Goal: Task Accomplishment & Management: Complete application form

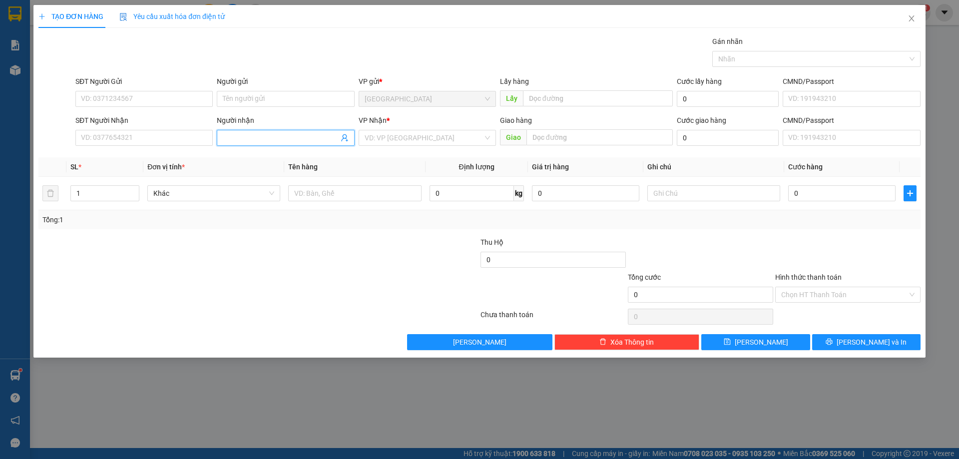
click at [267, 137] on input "Người nhận" at bounding box center [280, 137] width 115 height 11
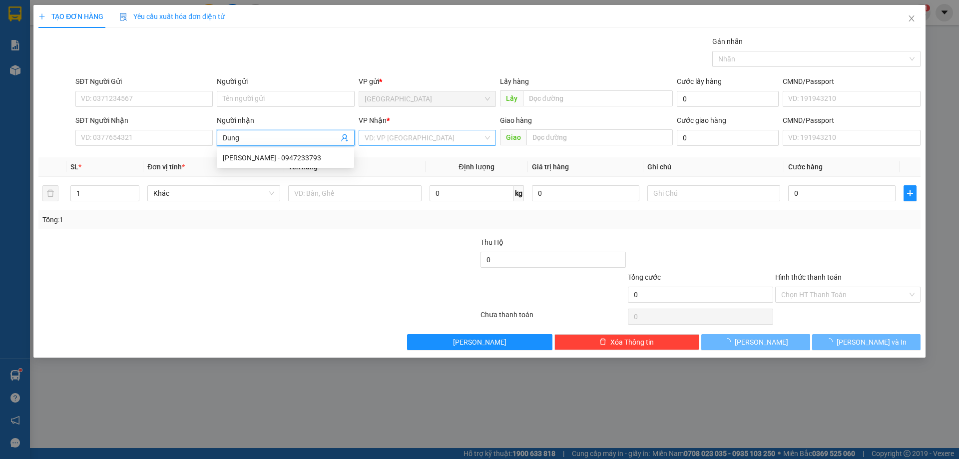
type input "Dung"
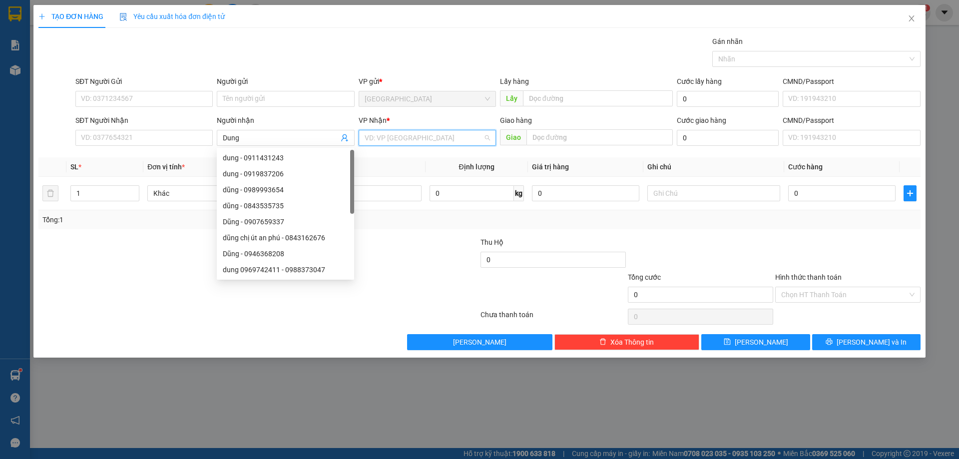
drag, startPoint x: 399, startPoint y: 136, endPoint x: 389, endPoint y: 171, distance: 36.2
click at [399, 138] on input "search" at bounding box center [424, 137] width 118 height 15
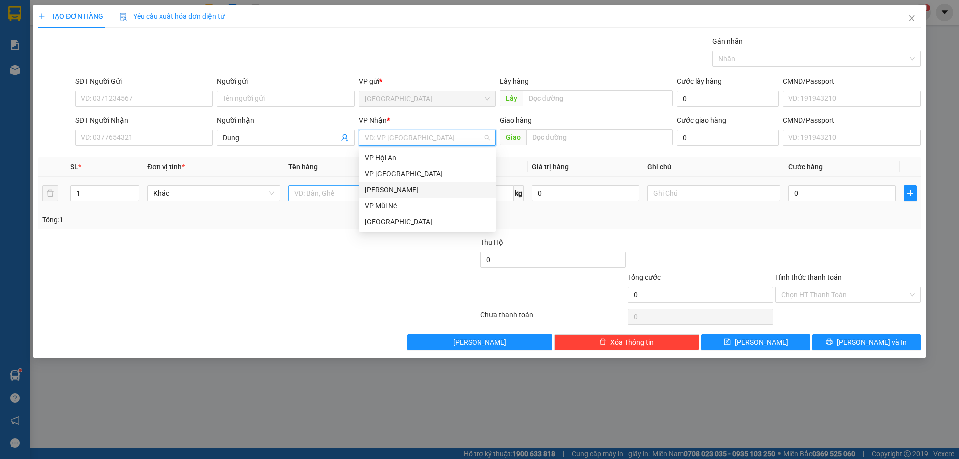
drag, startPoint x: 378, startPoint y: 192, endPoint x: 344, endPoint y: 196, distance: 34.2
click at [375, 193] on div "[PERSON_NAME]" at bounding box center [427, 189] width 125 height 11
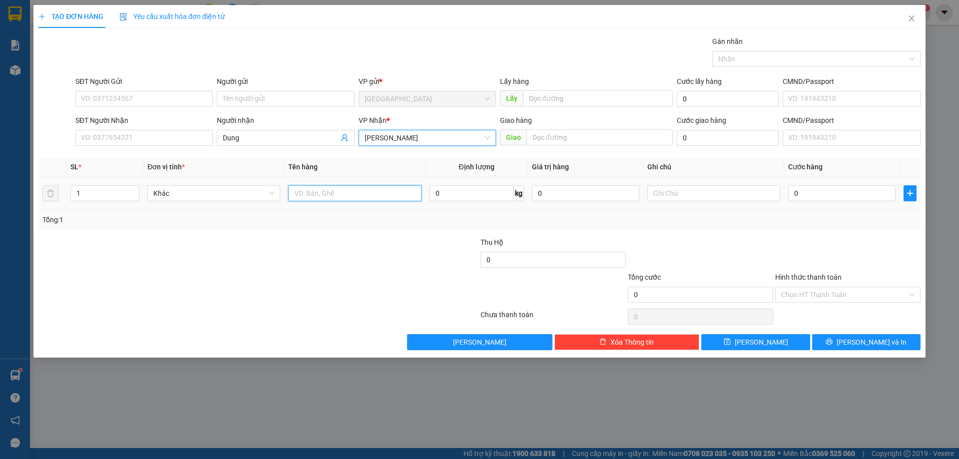
click at [344, 196] on input "text" at bounding box center [354, 193] width 133 height 16
type input "[PERSON_NAME]"
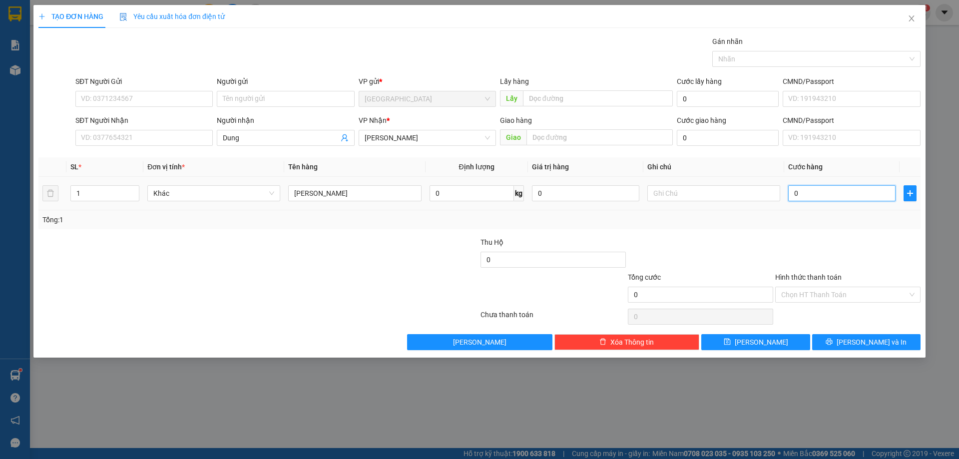
click at [830, 188] on input "0" at bounding box center [841, 193] width 107 height 16
type input "3"
type input "30"
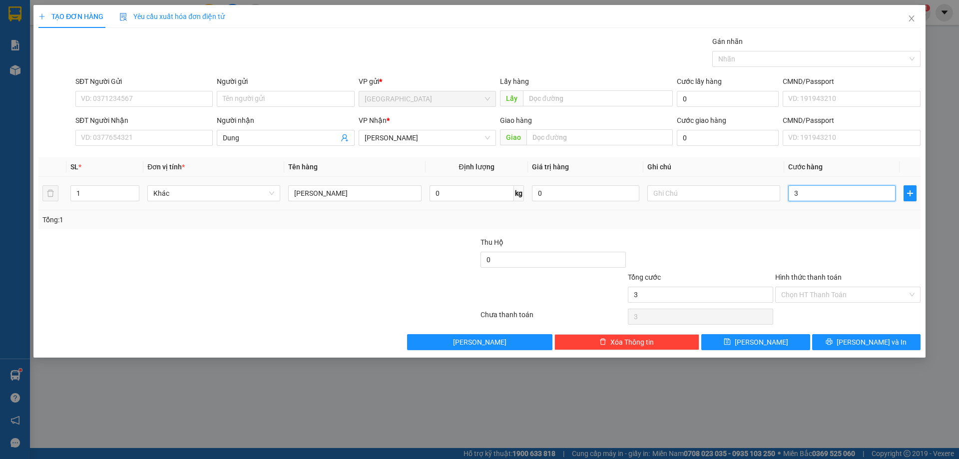
type input "30"
type input "30.000"
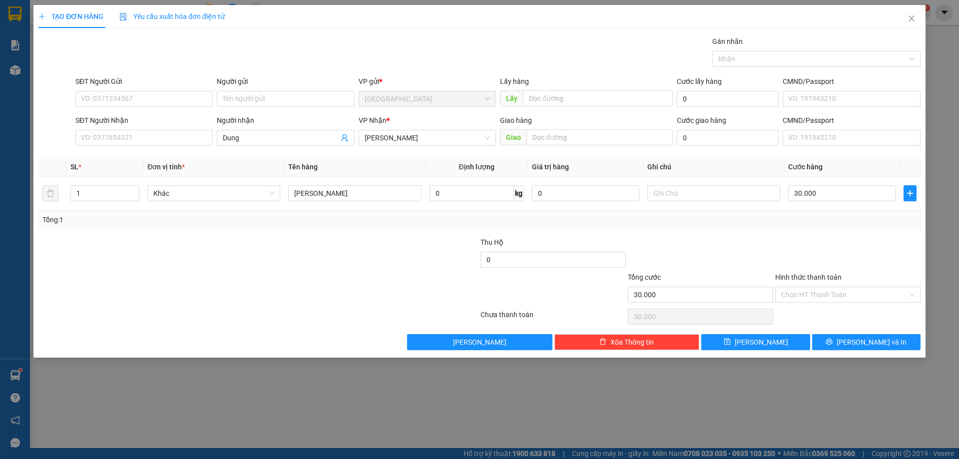
click at [883, 331] on div "Transit Pickup Surcharge Ids Transit Deliver Surcharge Ids Transit Deliver Surc…" at bounding box center [479, 193] width 882 height 314
click at [883, 338] on span "[PERSON_NAME] và In" at bounding box center [872, 342] width 70 height 11
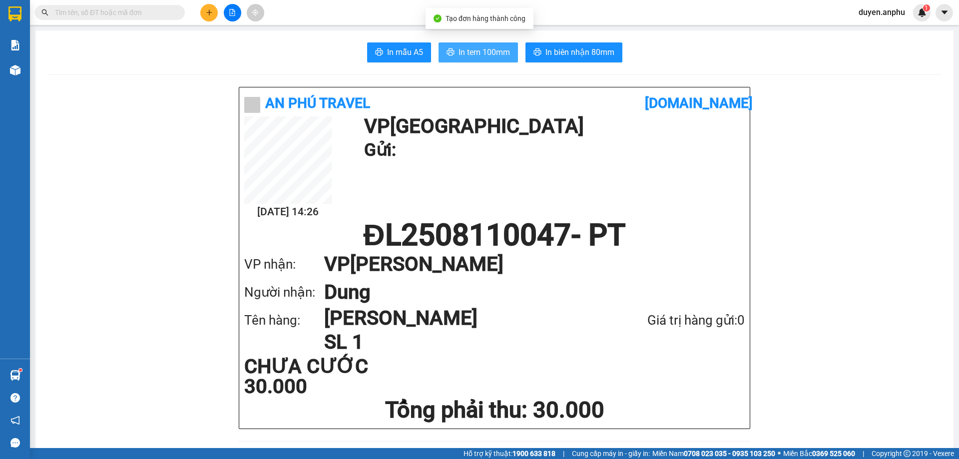
click at [472, 50] on span "In tem 100mm" at bounding box center [484, 52] width 51 height 12
click at [198, 17] on div at bounding box center [232, 12] width 75 height 17
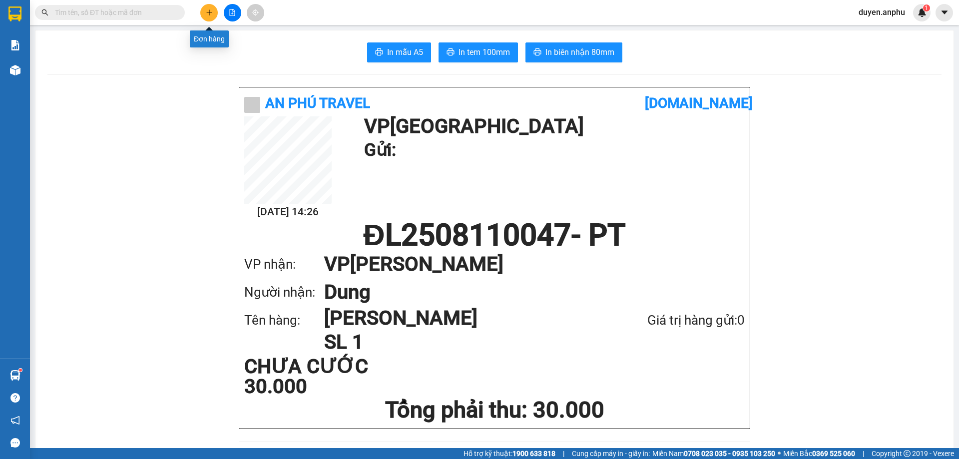
click at [214, 13] on button at bounding box center [208, 12] width 17 height 17
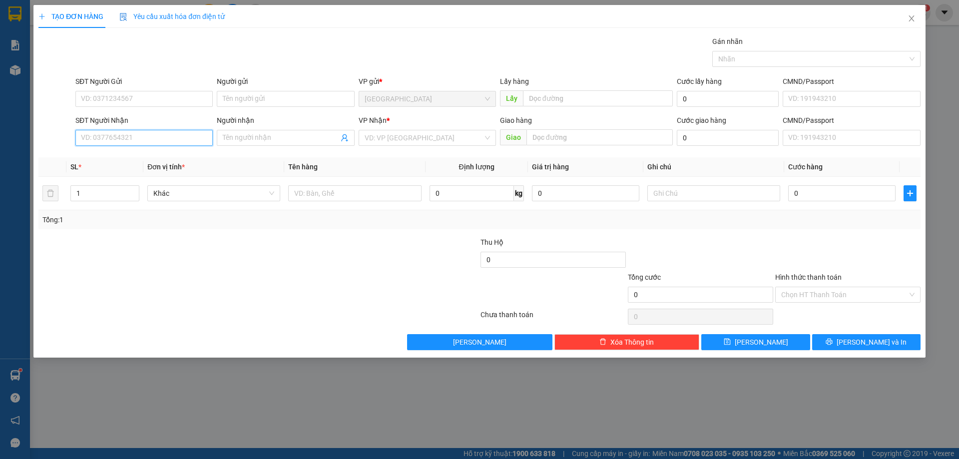
click at [130, 134] on input "SĐT Người Nhận" at bounding box center [143, 138] width 137 height 16
type input "0975781749"
click at [168, 154] on div "0975781749" at bounding box center [143, 157] width 125 height 11
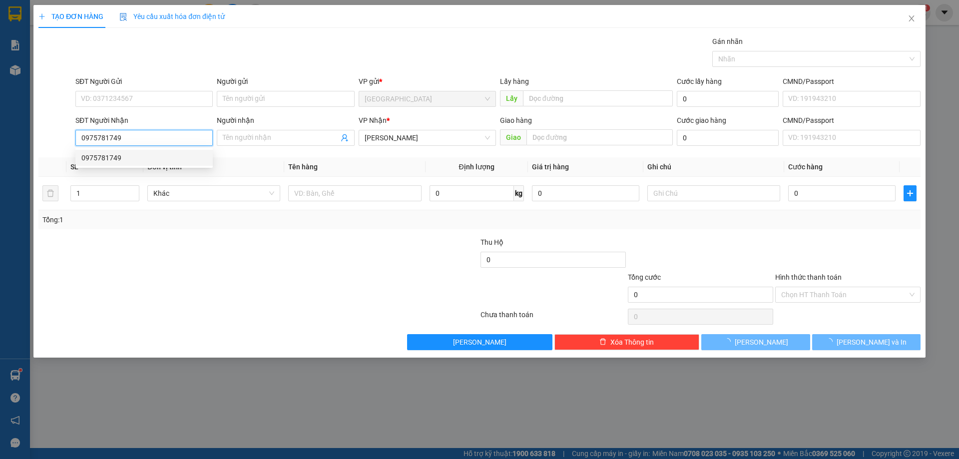
type input "70.000"
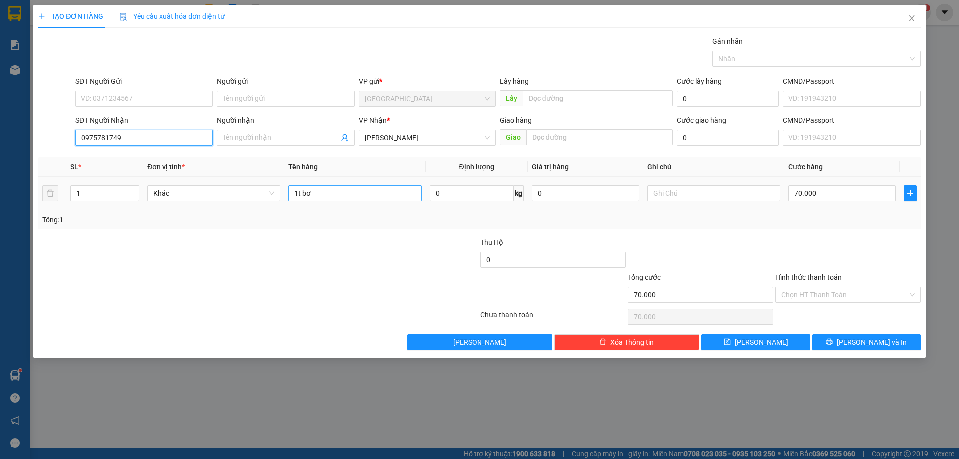
type input "0975781749"
click at [389, 194] on input "1t bơ" at bounding box center [354, 193] width 133 height 16
type input "1t rau"
click at [889, 337] on button "[PERSON_NAME] và In" at bounding box center [866, 342] width 108 height 16
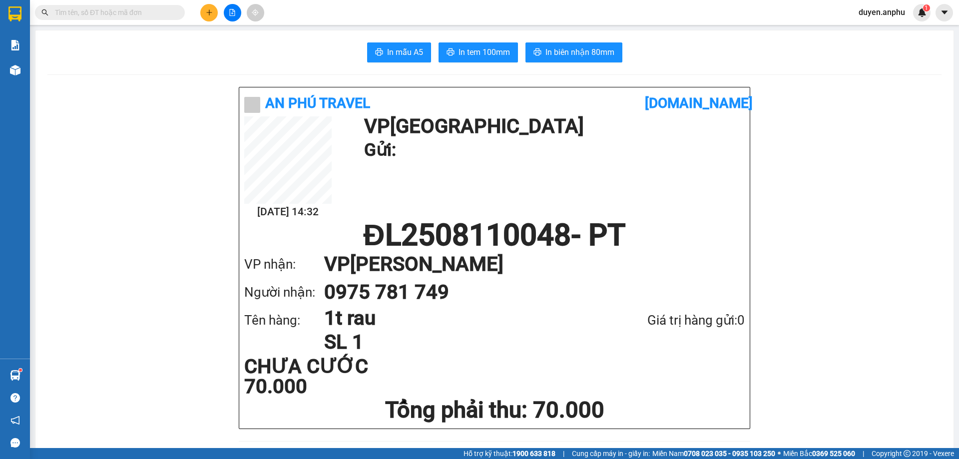
click at [235, 6] on button at bounding box center [232, 12] width 17 height 17
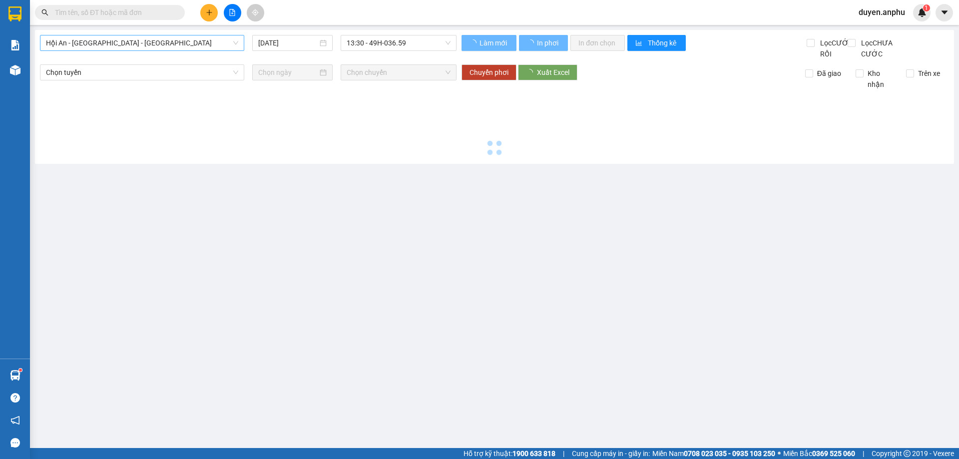
click at [91, 41] on span "Hội An - Nha Trang - Đà Lạt" at bounding box center [142, 42] width 192 height 15
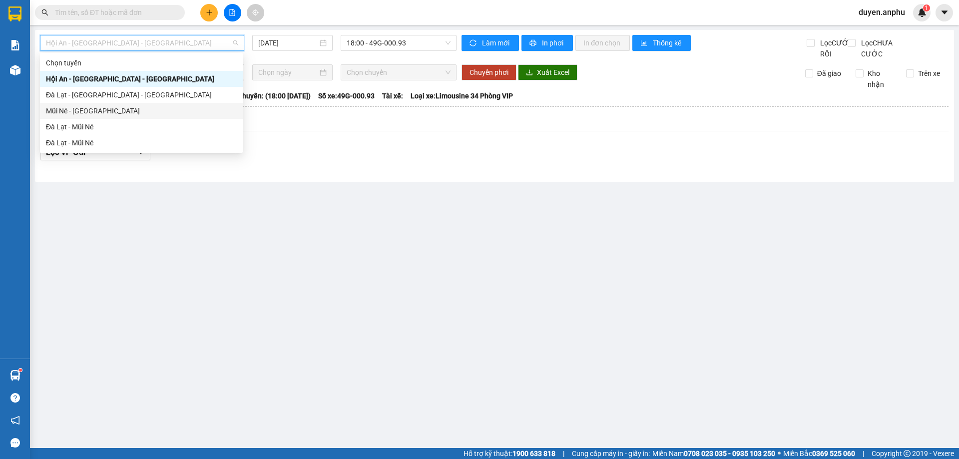
click at [85, 114] on div "Mũi Né - Đà Lạt" at bounding box center [141, 110] width 191 height 11
type input "11/08/2025"
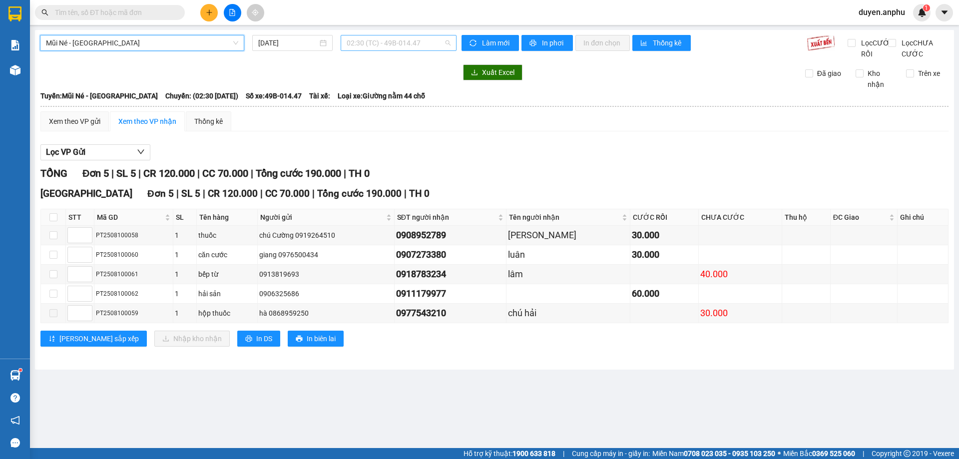
click at [413, 43] on span "02:30 (TC) - 49B-014.47" at bounding box center [399, 42] width 104 height 15
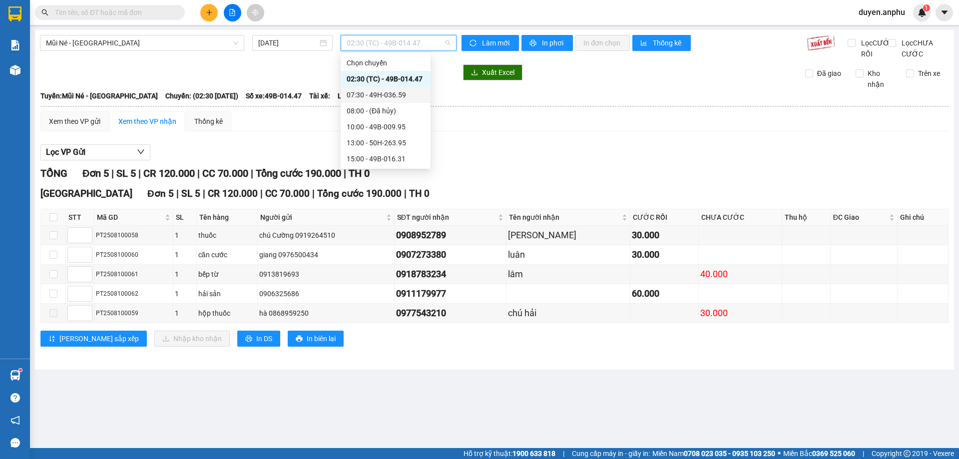
click at [374, 92] on div "07:30 - 49H-036.59" at bounding box center [386, 94] width 78 height 11
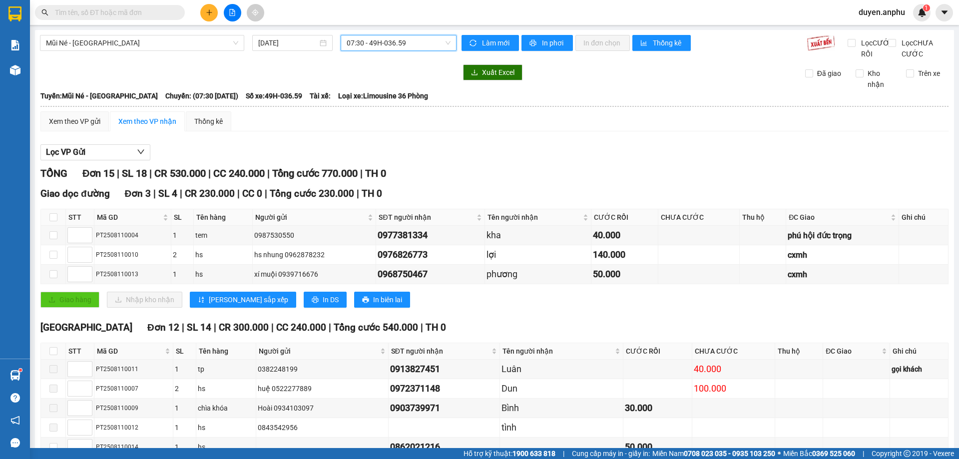
click at [369, 45] on span "07:30 - 49H-036.59" at bounding box center [399, 42] width 104 height 15
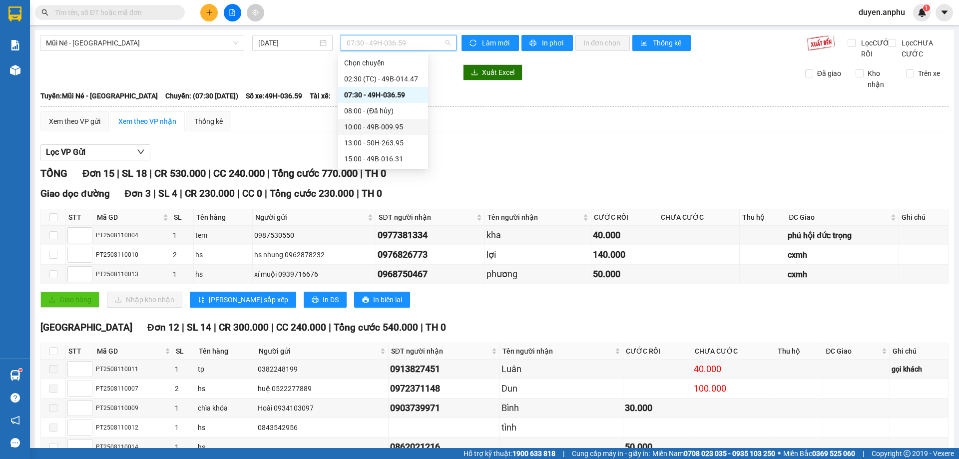
click at [372, 125] on div "10:00 - 49B-009.95" at bounding box center [383, 126] width 78 height 11
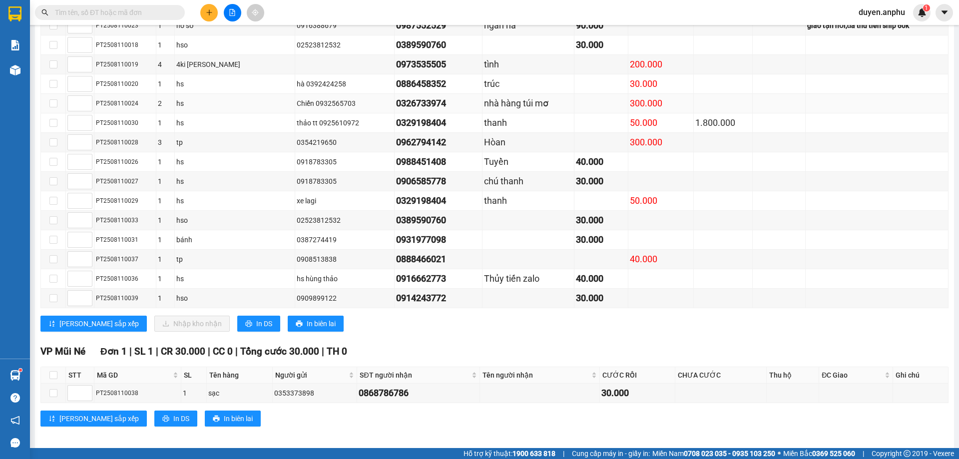
scroll to position [450, 0]
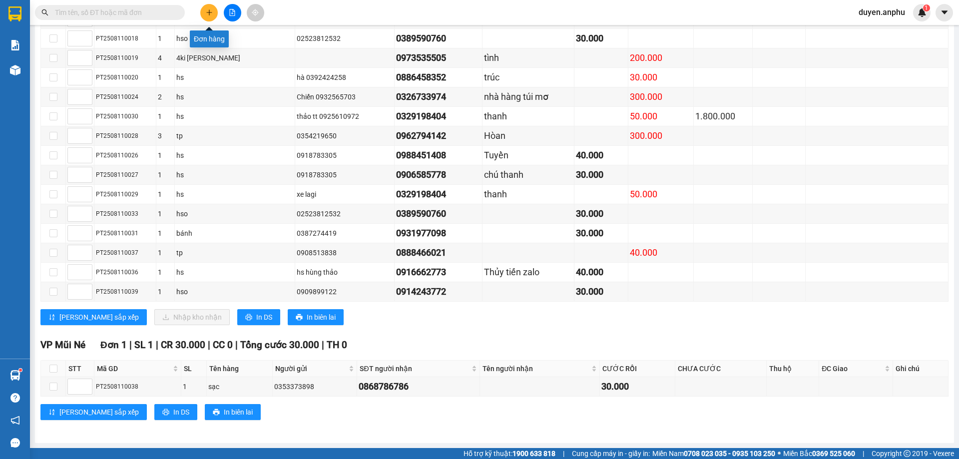
click at [216, 13] on button at bounding box center [208, 12] width 17 height 17
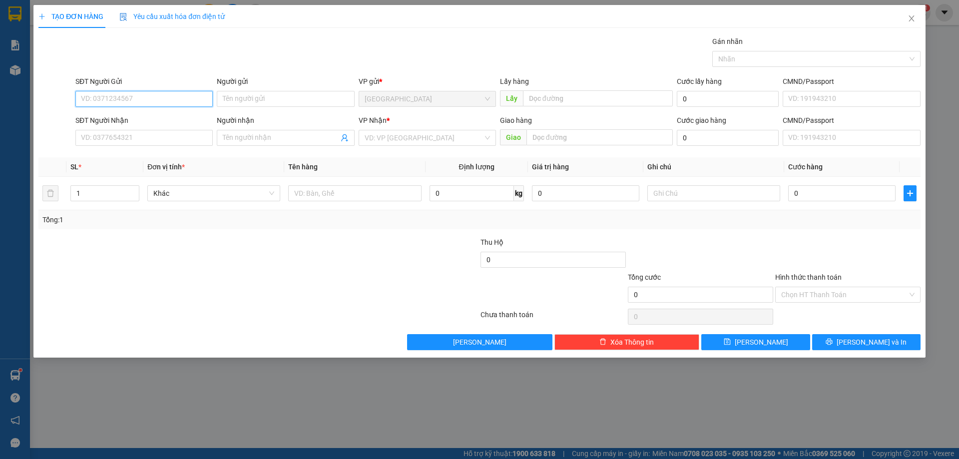
click at [151, 97] on input "SĐT Người Gửi" at bounding box center [143, 99] width 137 height 16
type input "0813292748"
click at [156, 63] on div "Gán nhãn Nhãn" at bounding box center [497, 53] width 849 height 35
click at [149, 95] on input "0813292748" at bounding box center [143, 99] width 137 height 16
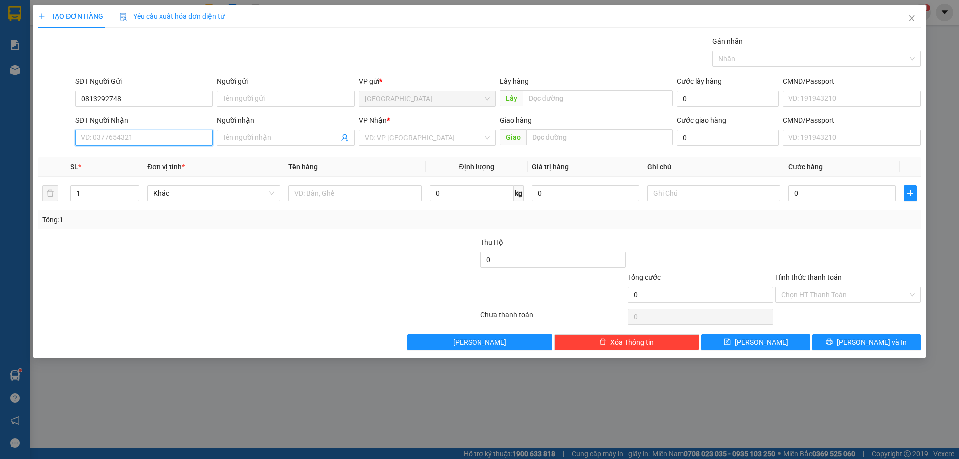
click at [109, 140] on input "SĐT Người Nhận" at bounding box center [143, 138] width 137 height 16
paste input "0813292748"
type input "0813292748"
click at [422, 139] on input "search" at bounding box center [424, 137] width 118 height 15
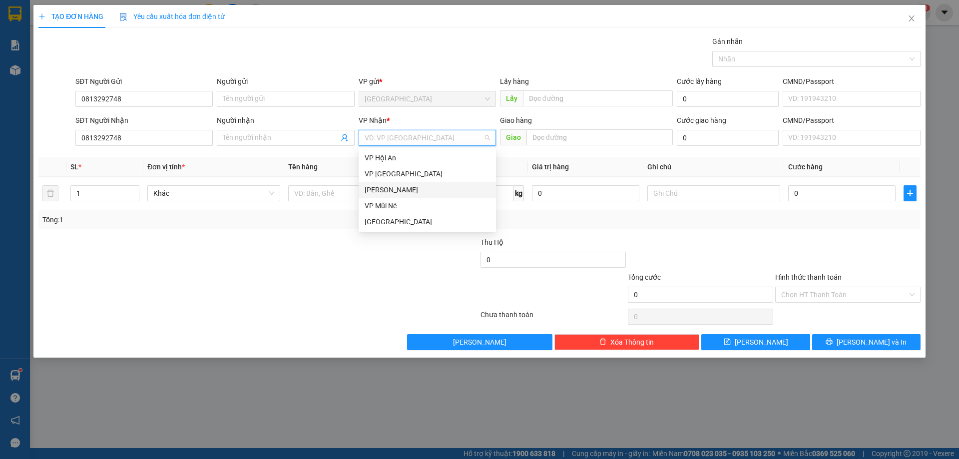
click at [401, 188] on div "[PERSON_NAME]" at bounding box center [427, 189] width 125 height 11
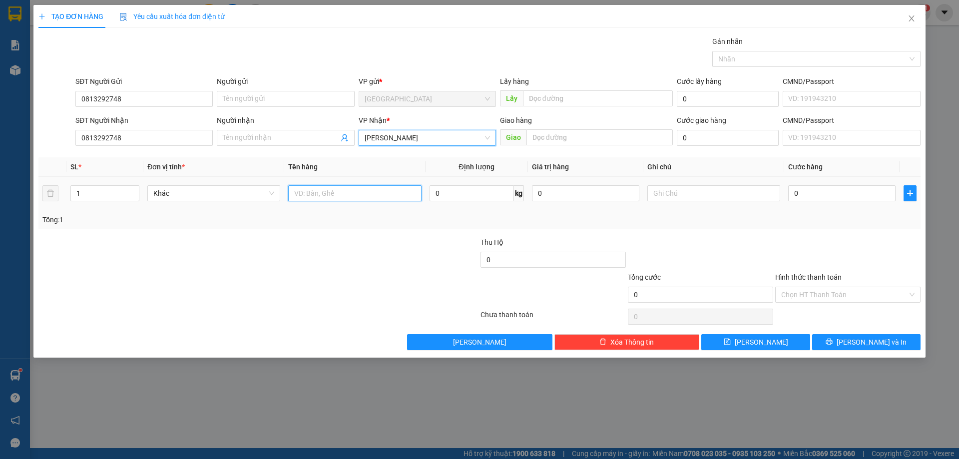
click at [315, 187] on input "text" at bounding box center [354, 193] width 133 height 16
type input "3 túi đò + 1 bao + 1 bó hoa"
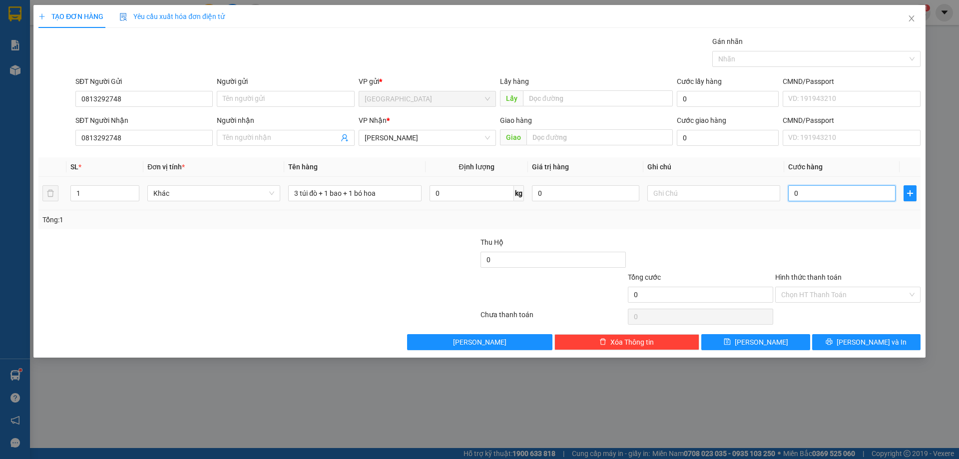
click at [819, 201] on input "0" at bounding box center [841, 193] width 107 height 16
type input "2"
type input "20"
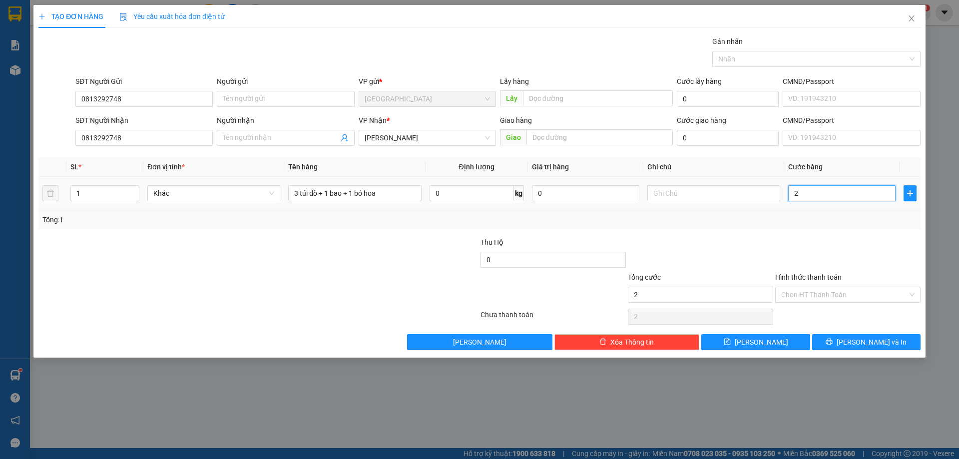
type input "20"
type input "200"
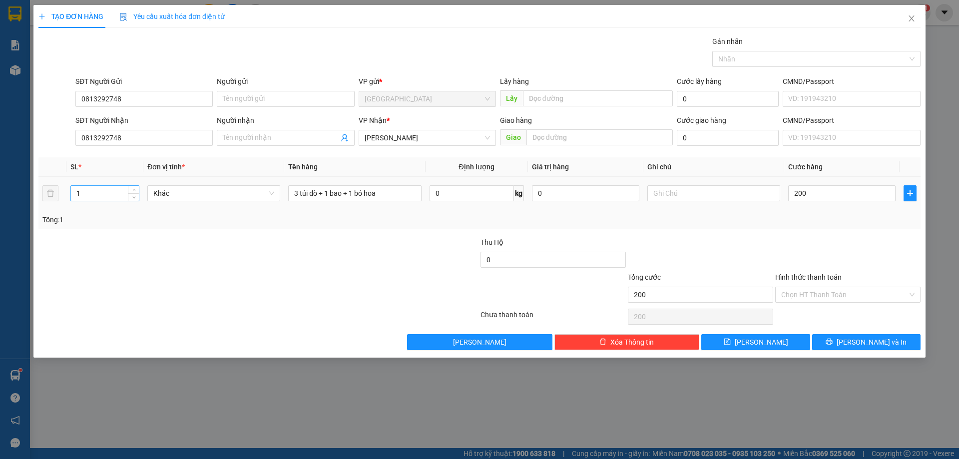
type input "200.000"
click at [98, 190] on input "1" at bounding box center [105, 193] width 68 height 15
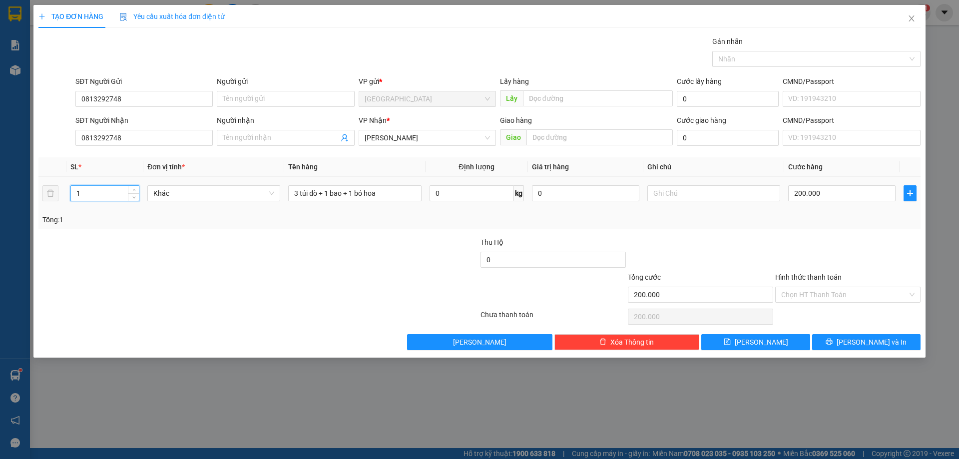
click at [98, 190] on input "1" at bounding box center [105, 193] width 68 height 15
type input "5"
click at [804, 290] on input "Hình thức thanh toán" at bounding box center [844, 294] width 126 height 15
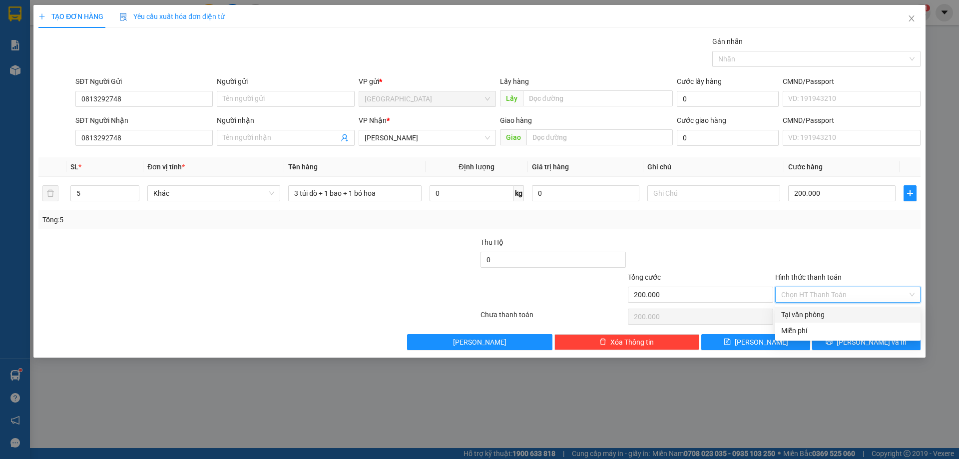
click at [806, 312] on div "Tại văn phòng" at bounding box center [847, 314] width 133 height 11
type input "0"
click at [849, 337] on button "[PERSON_NAME] và In" at bounding box center [866, 342] width 108 height 16
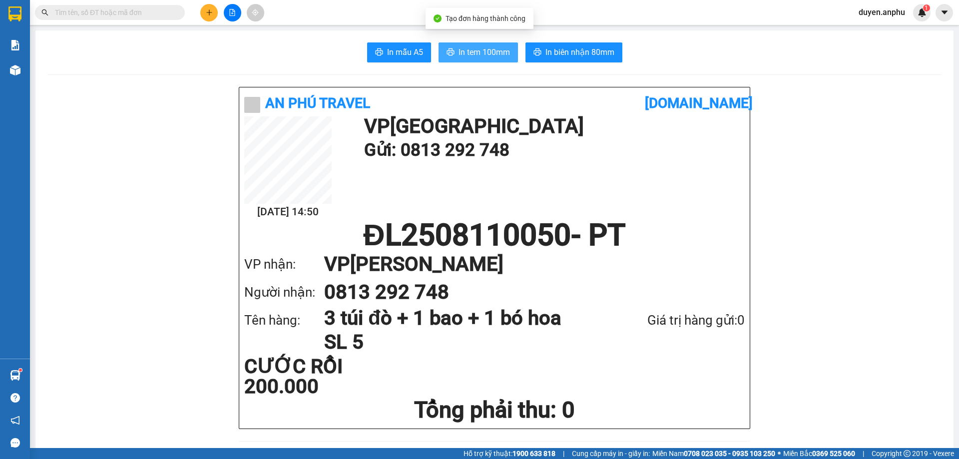
click at [468, 52] on span "In tem 100mm" at bounding box center [484, 52] width 51 height 12
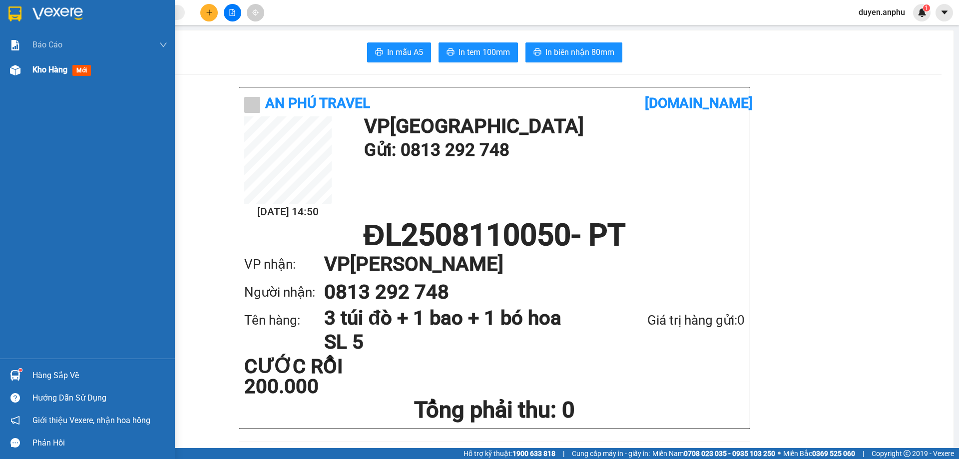
click at [21, 68] on div at bounding box center [14, 69] width 17 height 17
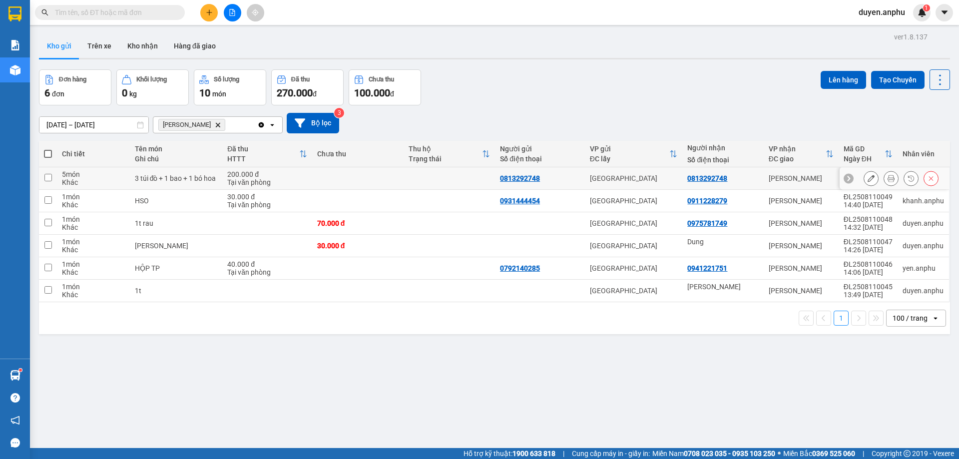
click at [868, 176] on icon at bounding box center [871, 178] width 7 height 7
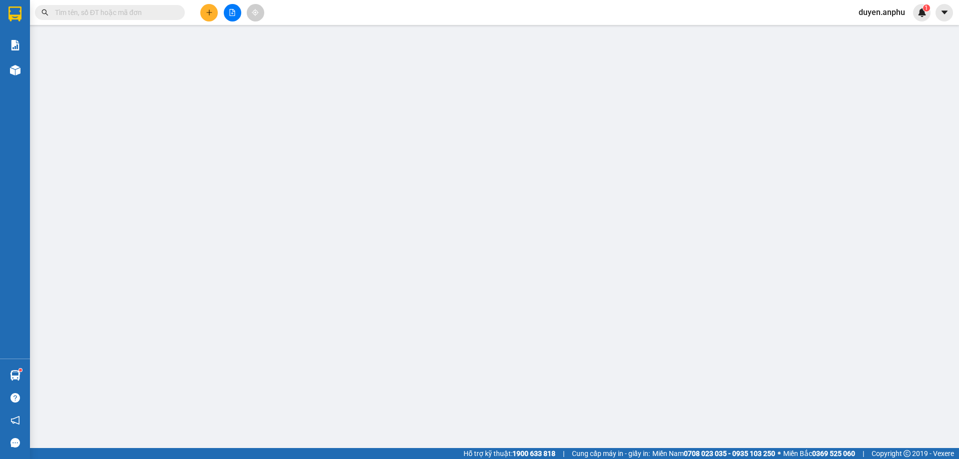
type input "0813292748"
type input "200.000"
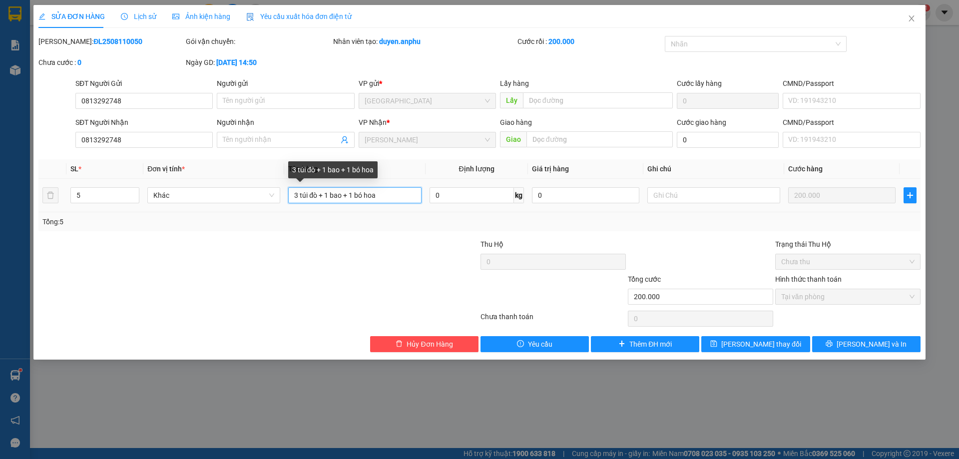
click at [319, 195] on input "3 túi đò + 1 bao + 1 bó hoa" at bounding box center [354, 195] width 133 height 16
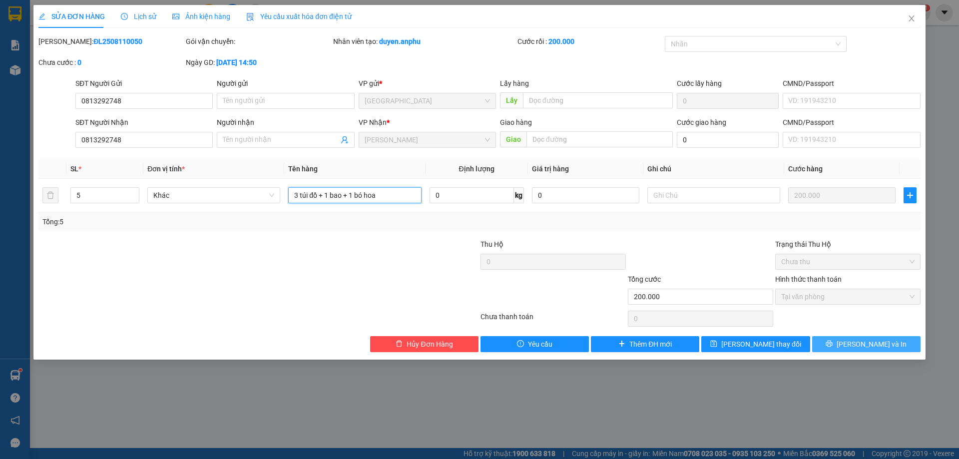
type input "3 túi đồ + 1 bao + 1 bó hoa"
click at [861, 342] on span "[PERSON_NAME] và In" at bounding box center [872, 344] width 70 height 11
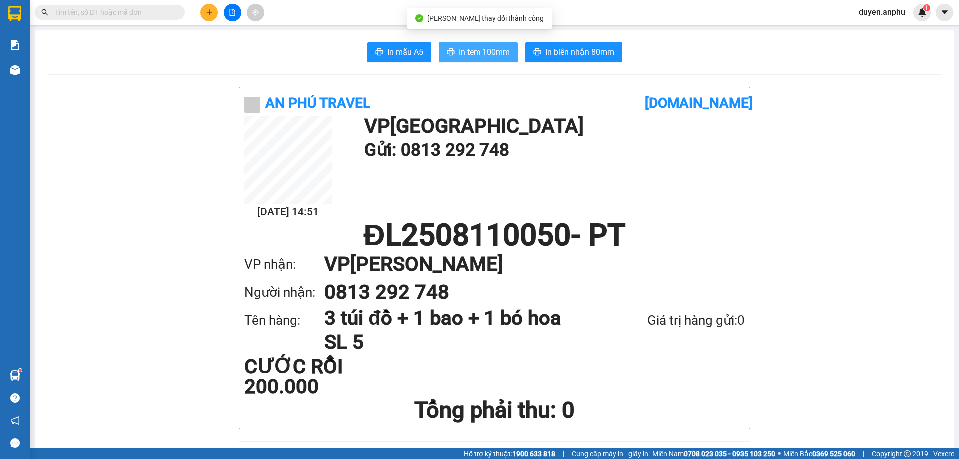
click at [466, 46] on span "In tem 100mm" at bounding box center [484, 52] width 51 height 12
click at [870, 14] on span "duyen.anphu" at bounding box center [882, 12] width 62 height 12
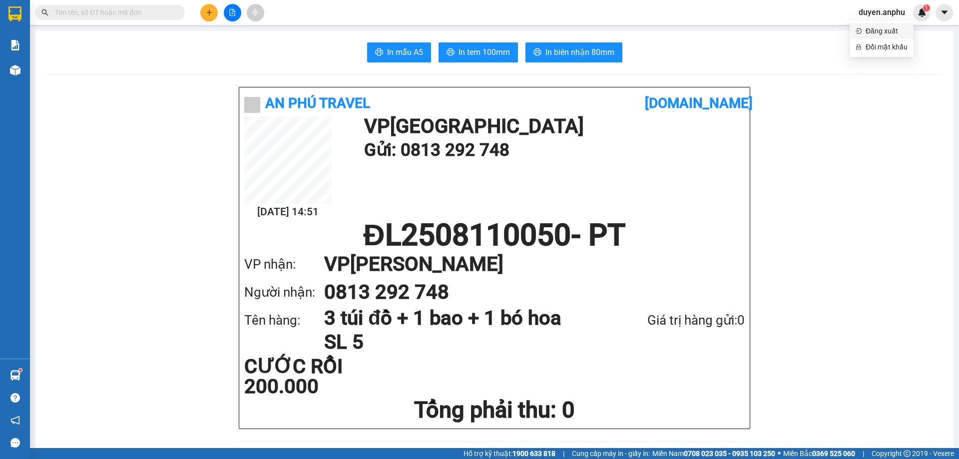
click at [869, 28] on span "Đăng xuất" at bounding box center [887, 30] width 42 height 11
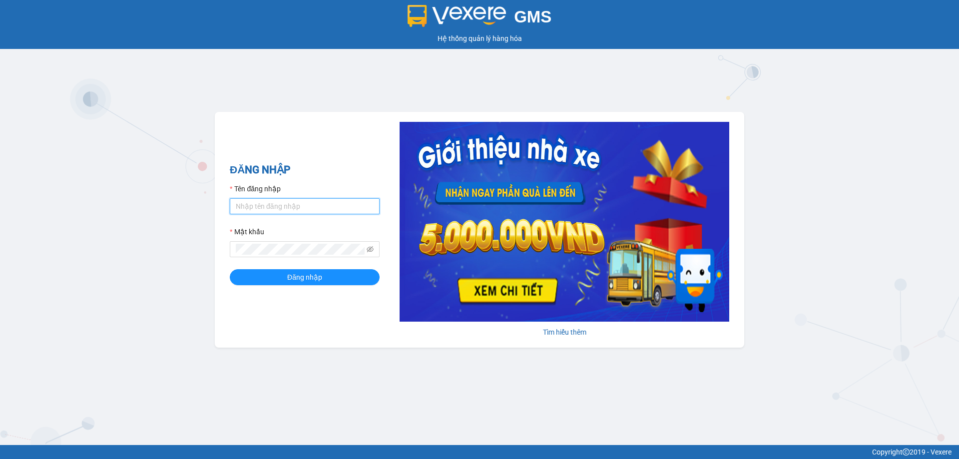
type input "yen.anphu"
click at [266, 204] on input "yen.anphu" at bounding box center [305, 206] width 150 height 16
drag, startPoint x: 300, startPoint y: 281, endPoint x: 292, endPoint y: 283, distance: 8.1
click at [299, 282] on span "Đăng nhập" at bounding box center [304, 277] width 35 height 11
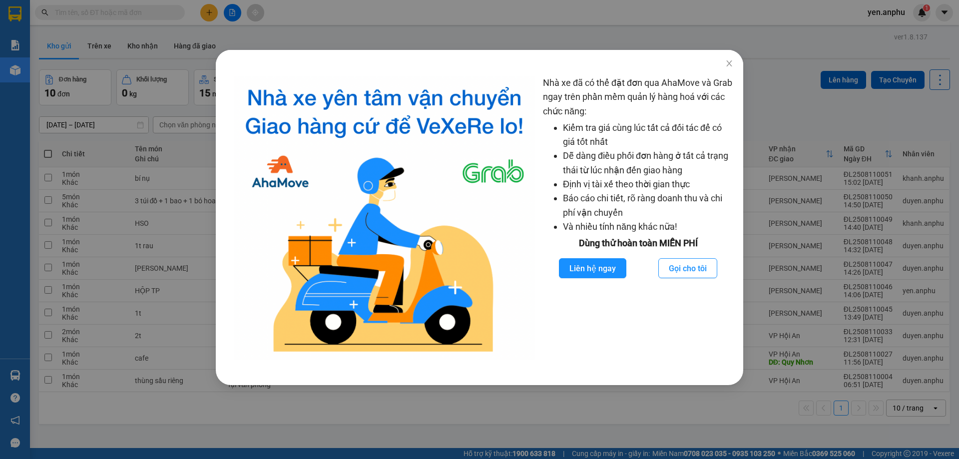
click at [111, 10] on div "Nhà xe đã có thể đặt đơn qua AhaMove và Grab ngay trên phần mềm quản lý hàng ho…" at bounding box center [479, 229] width 959 height 459
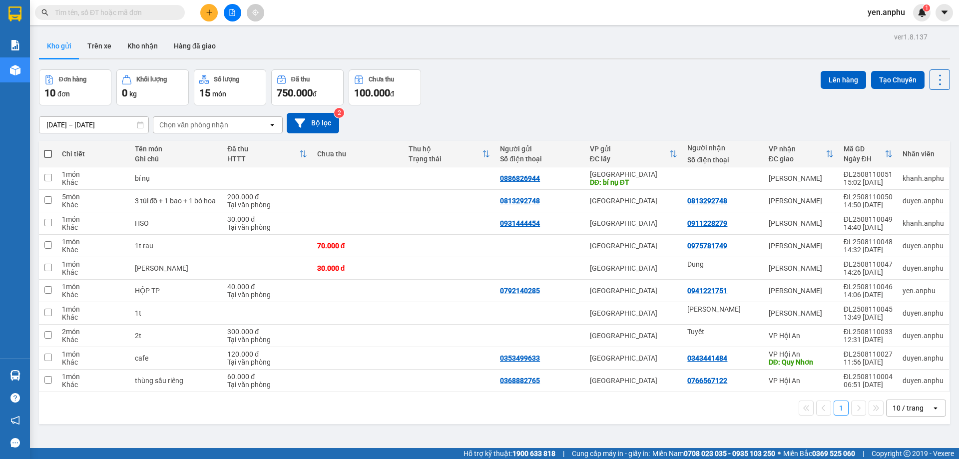
click at [110, 10] on body "Kết quả tìm kiếm ( 0 ) Bộ lọc No Data yen.anphu 1 Báo cáo Báo cáo dòng tiền (nh…" at bounding box center [479, 229] width 959 height 459
click at [110, 10] on input "text" at bounding box center [114, 12] width 118 height 11
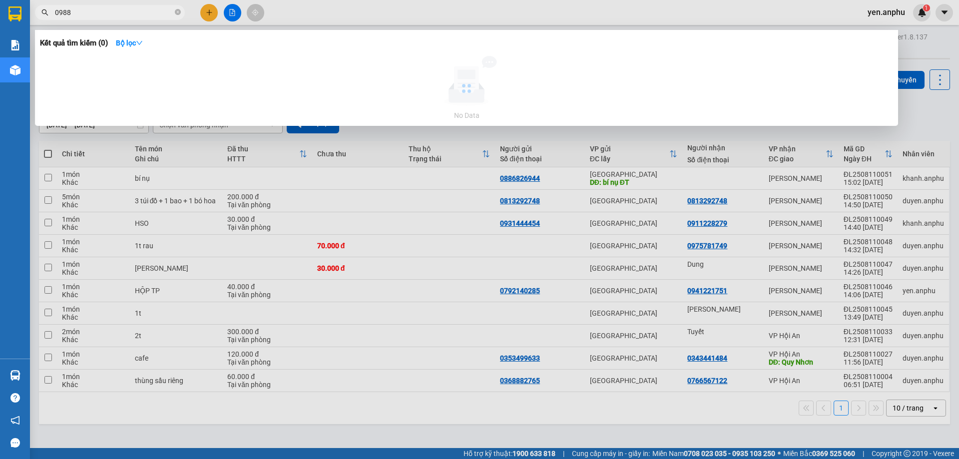
type input "0988"
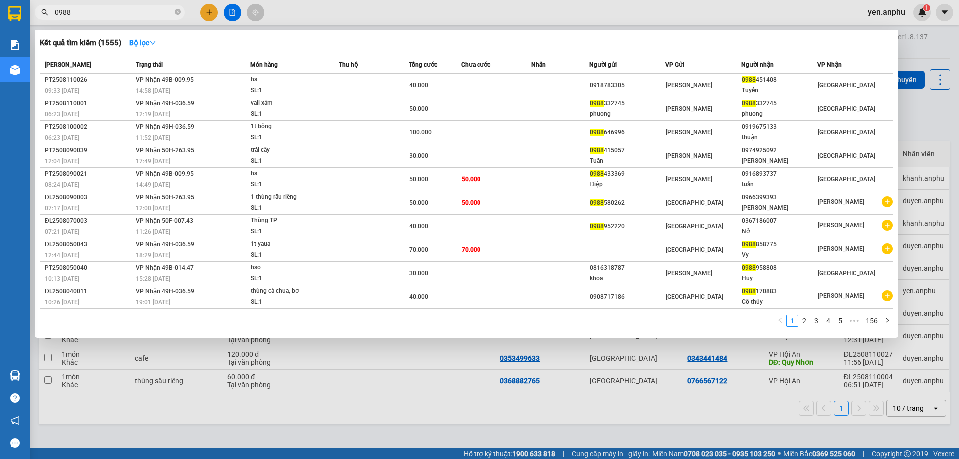
click at [205, 13] on div at bounding box center [479, 229] width 959 height 459
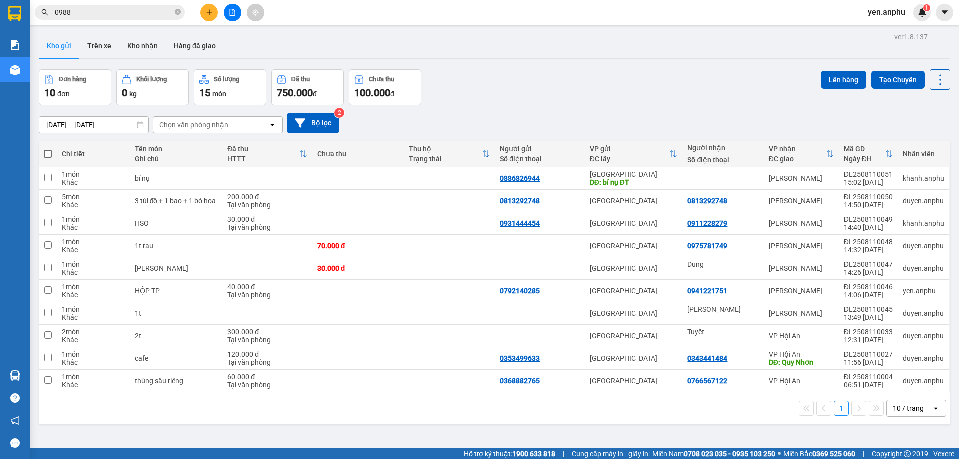
click at [212, 12] on icon "plus" at bounding box center [209, 12] width 7 height 7
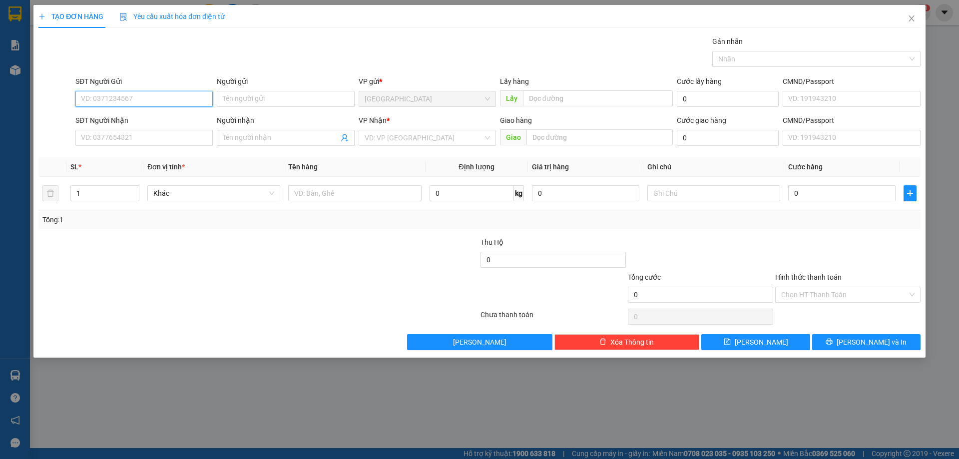
click at [141, 100] on input "SĐT Người Gửi" at bounding box center [143, 99] width 137 height 16
type input "0937317137"
click at [132, 146] on div "SĐT Người Nhận VD: 0377654321" at bounding box center [143, 132] width 137 height 35
click at [103, 132] on input "SĐT Người Nhận" at bounding box center [143, 138] width 137 height 16
type input "0909353512"
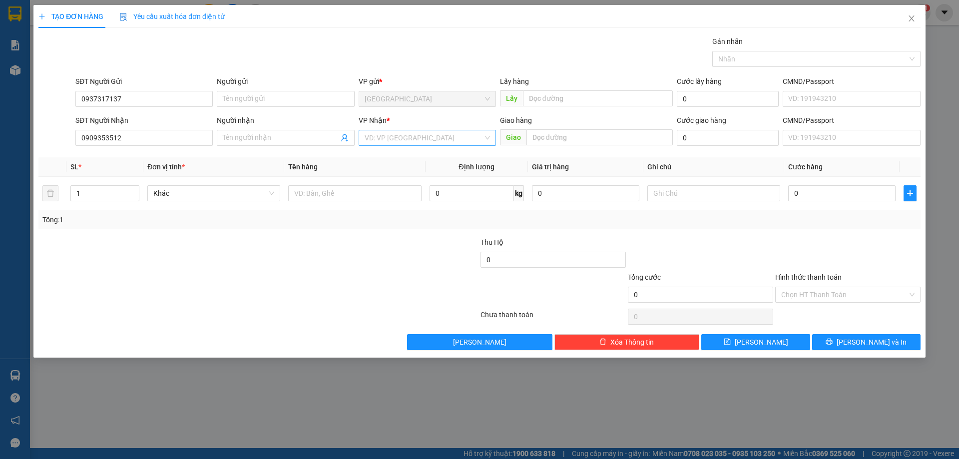
drag, startPoint x: 426, startPoint y: 134, endPoint x: 422, endPoint y: 141, distance: 7.6
click at [422, 140] on input "search" at bounding box center [424, 137] width 118 height 15
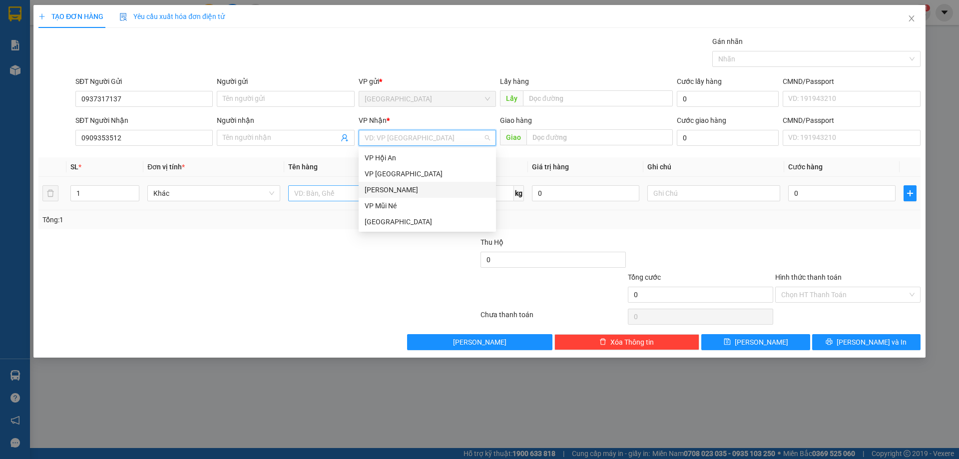
drag, startPoint x: 381, startPoint y: 192, endPoint x: 338, endPoint y: 193, distance: 42.5
click at [377, 194] on div "[PERSON_NAME]" at bounding box center [427, 189] width 125 height 11
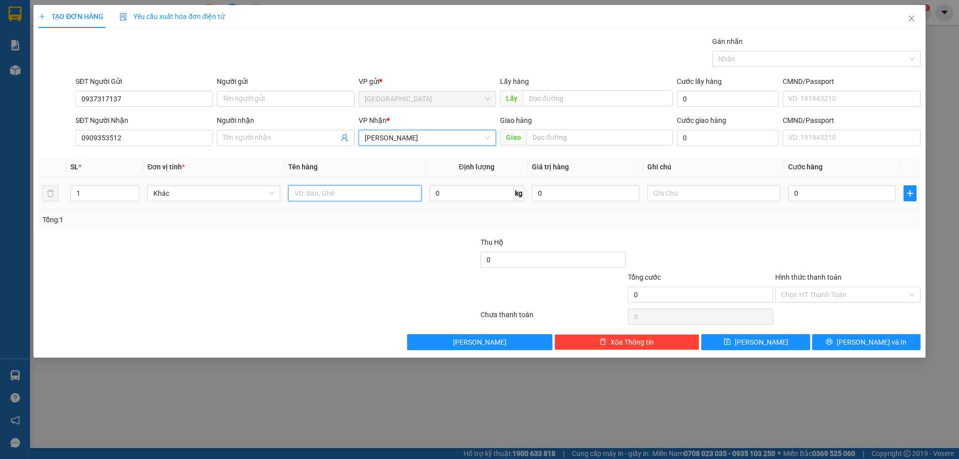
click at [336, 192] on input "text" at bounding box center [354, 193] width 133 height 16
type input "hồ sơ"
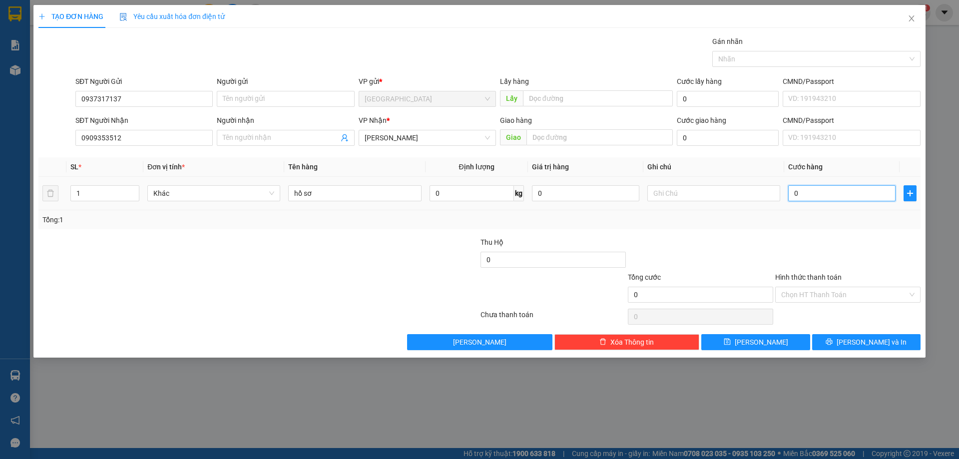
click at [840, 188] on input "0" at bounding box center [841, 193] width 107 height 16
type input "3"
type input "30"
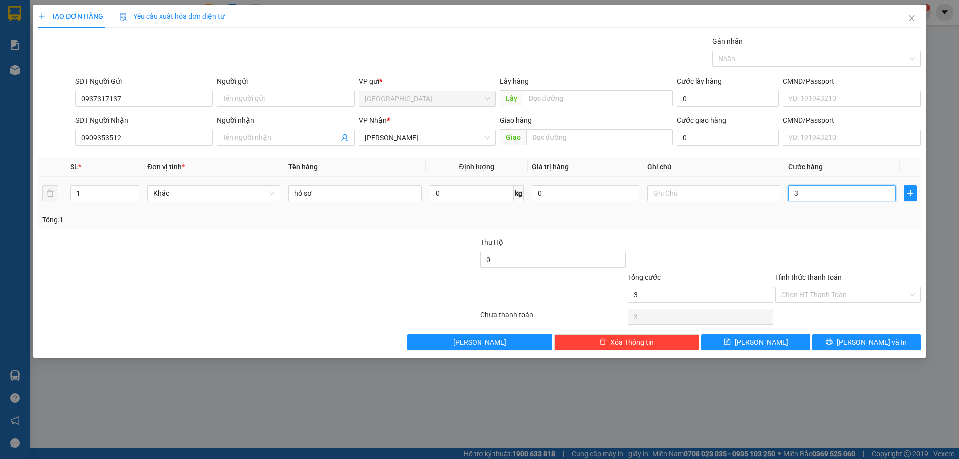
type input "30"
type input "30.000"
drag, startPoint x: 806, startPoint y: 291, endPoint x: 806, endPoint y: 297, distance: 6.5
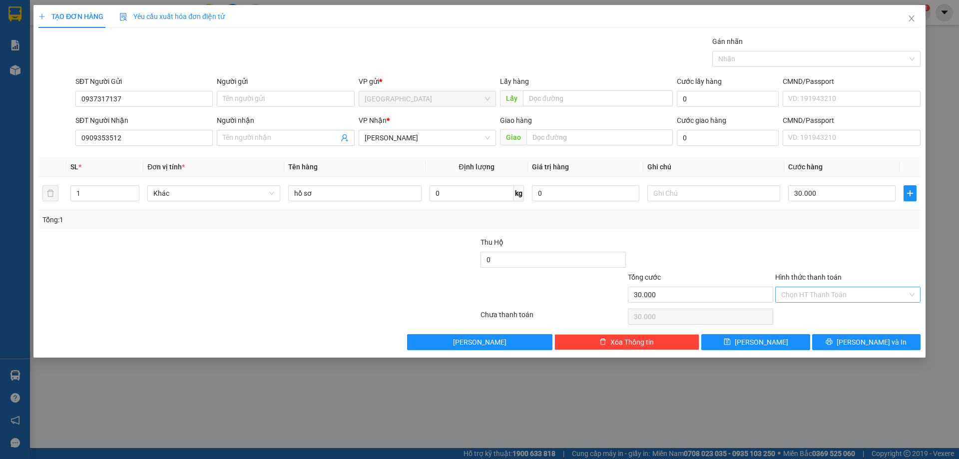
click at [806, 292] on input "Hình thức thanh toán" at bounding box center [844, 294] width 126 height 15
click at [799, 309] on div "Tại văn phòng" at bounding box center [847, 315] width 145 height 16
type input "0"
click at [854, 347] on button "[PERSON_NAME] và In" at bounding box center [866, 342] width 108 height 16
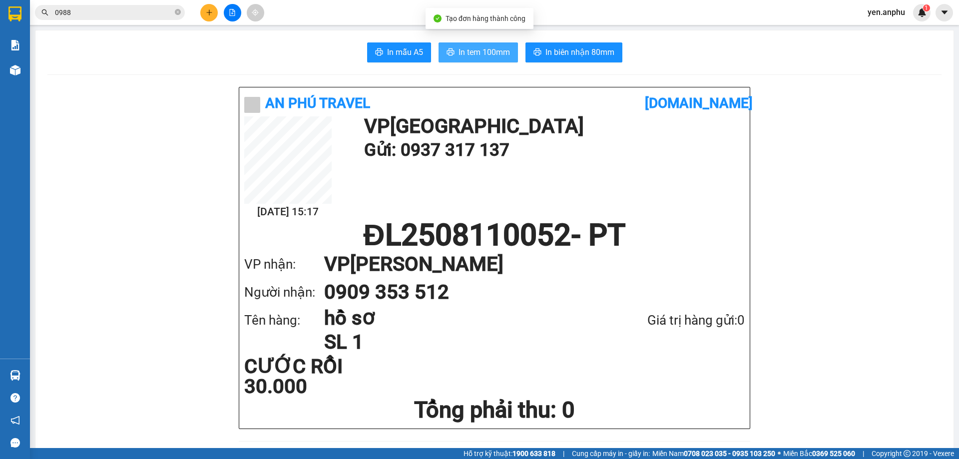
click at [475, 52] on span "In tem 100mm" at bounding box center [484, 52] width 51 height 12
click at [489, 46] on span "In tem 100mm" at bounding box center [484, 52] width 51 height 12
click at [208, 5] on button at bounding box center [208, 12] width 17 height 17
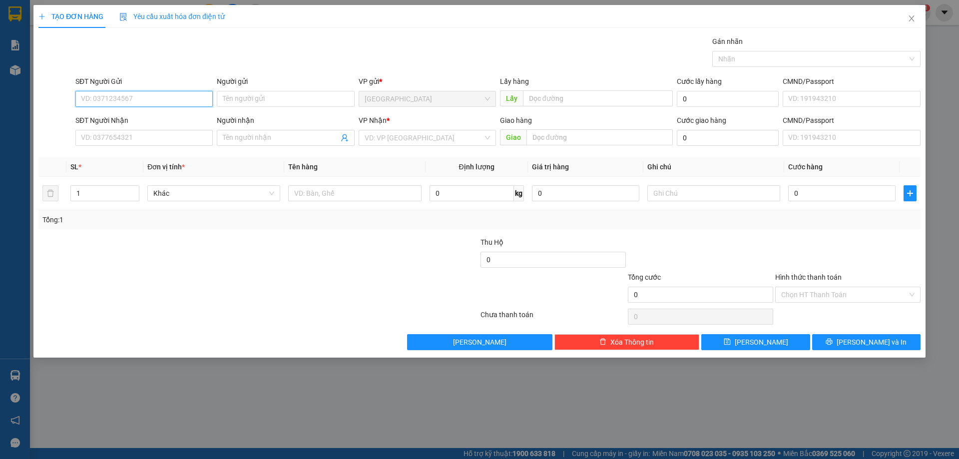
click at [149, 92] on input "SĐT Người Gửi" at bounding box center [143, 99] width 137 height 16
click at [127, 117] on div "0969451098" at bounding box center [143, 118] width 125 height 11
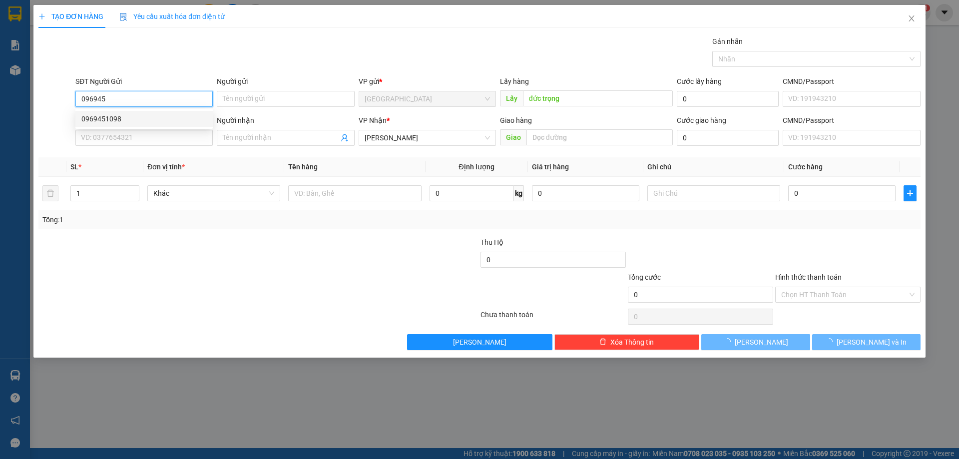
type input "0969451098"
type input "đức trọng"
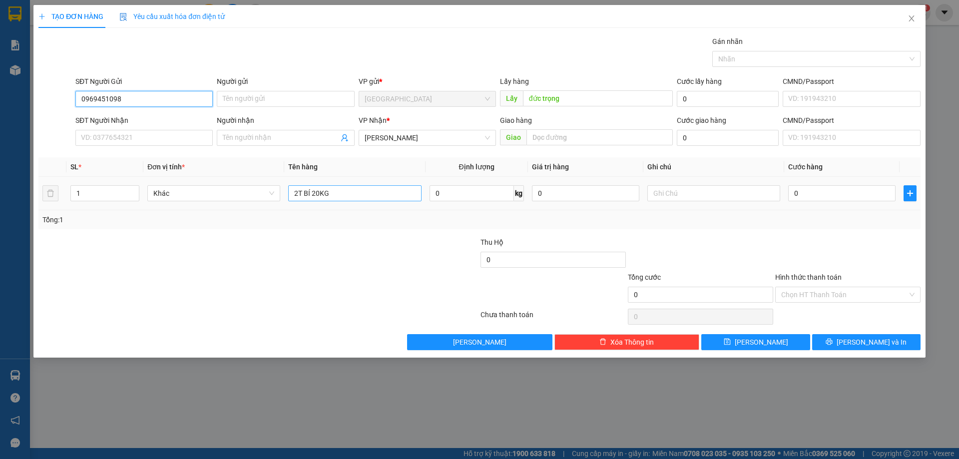
type input "0969451098"
click at [48, 200] on tr "1 Khác 2T BÍ 20KG 0 kg 0 0" at bounding box center [479, 193] width 882 height 33
type input "1 thùng lơ"
click at [602, 89] on div "Lấy hàng" at bounding box center [586, 83] width 173 height 15
click at [602, 92] on div "Lấy hàng Lấy đức trọng" at bounding box center [586, 93] width 173 height 35
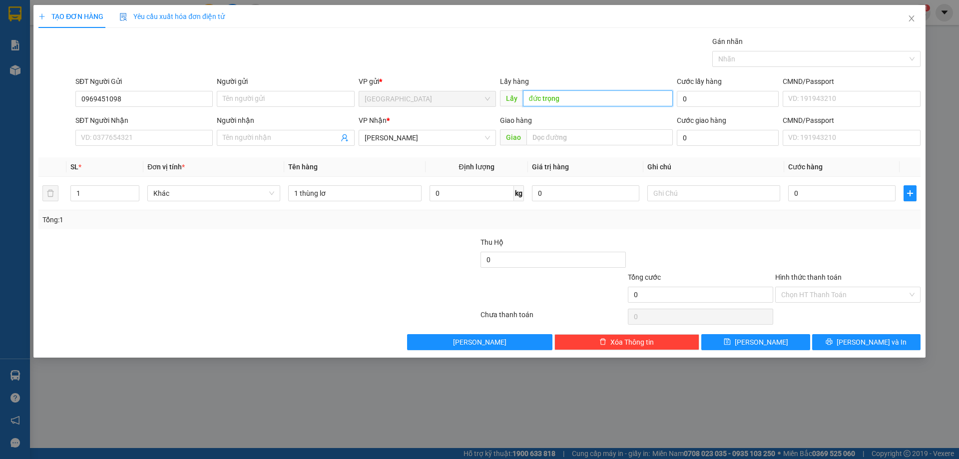
click at [602, 93] on input "đức trọng" at bounding box center [598, 98] width 150 height 16
click at [601, 93] on input "cf trang" at bounding box center [598, 98] width 150 height 16
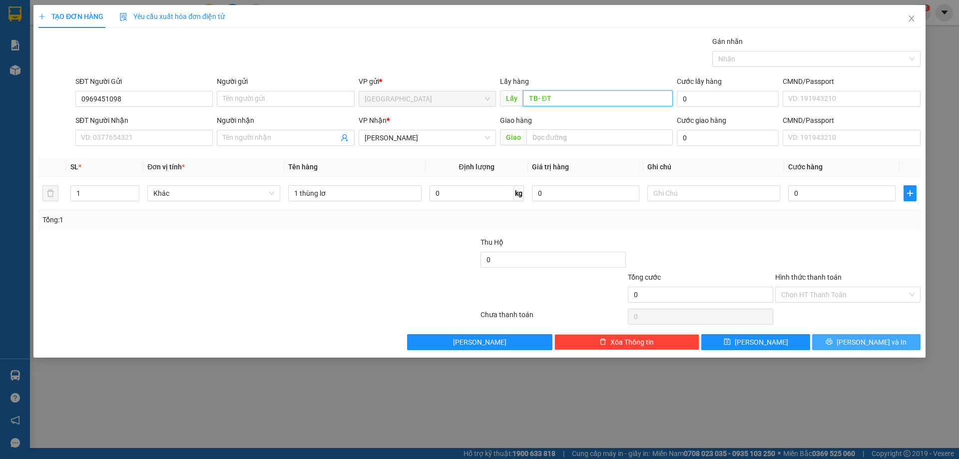
type input "TB- ĐT"
click at [823, 337] on button "[PERSON_NAME] và In" at bounding box center [866, 342] width 108 height 16
